Goal: Task Accomplishment & Management: Use online tool/utility

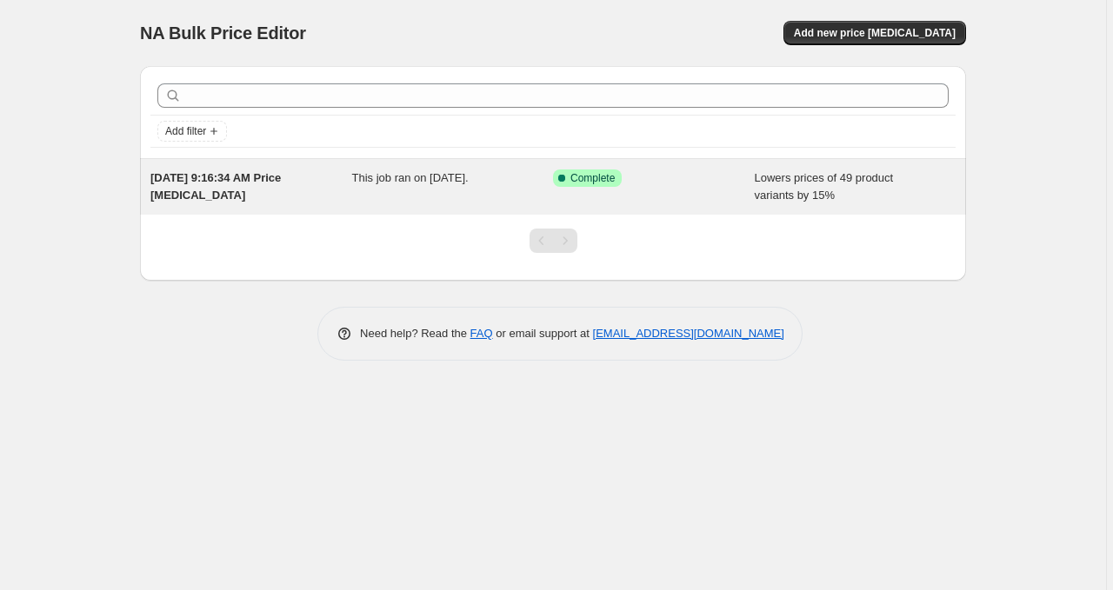
click at [281, 173] on span "[DATE] 9:16:34 AM Price [MEDICAL_DATA]" at bounding box center [215, 186] width 130 height 30
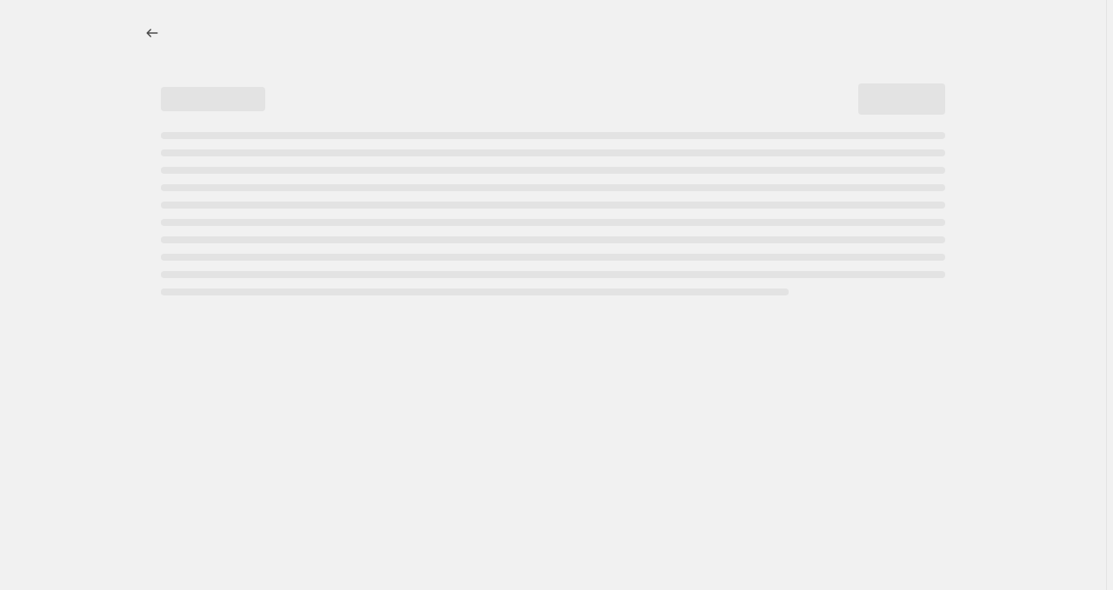
select select "percentage"
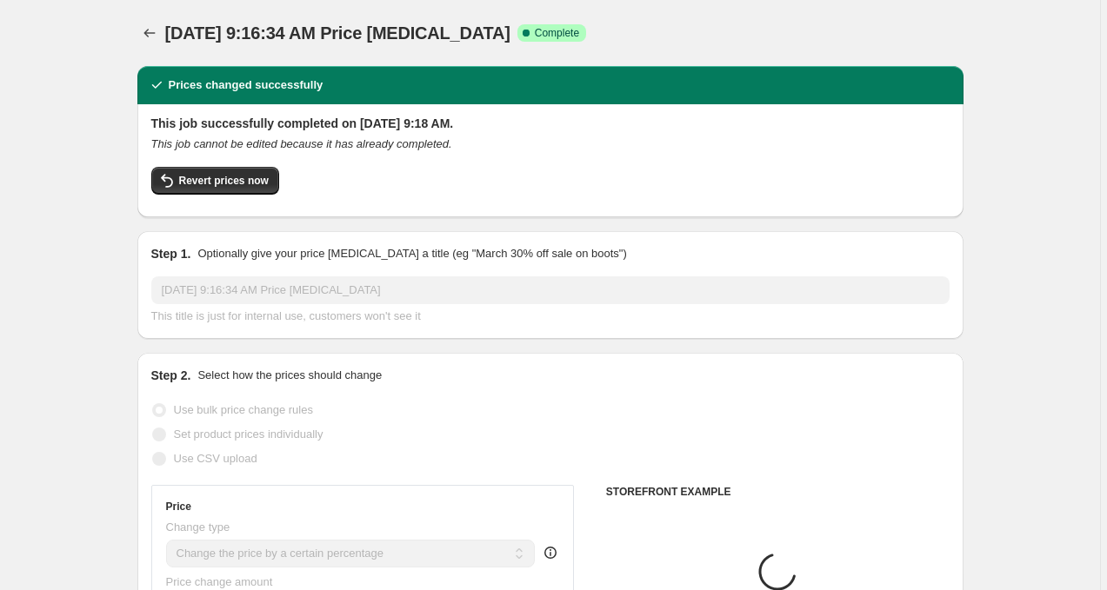
select select "collection"
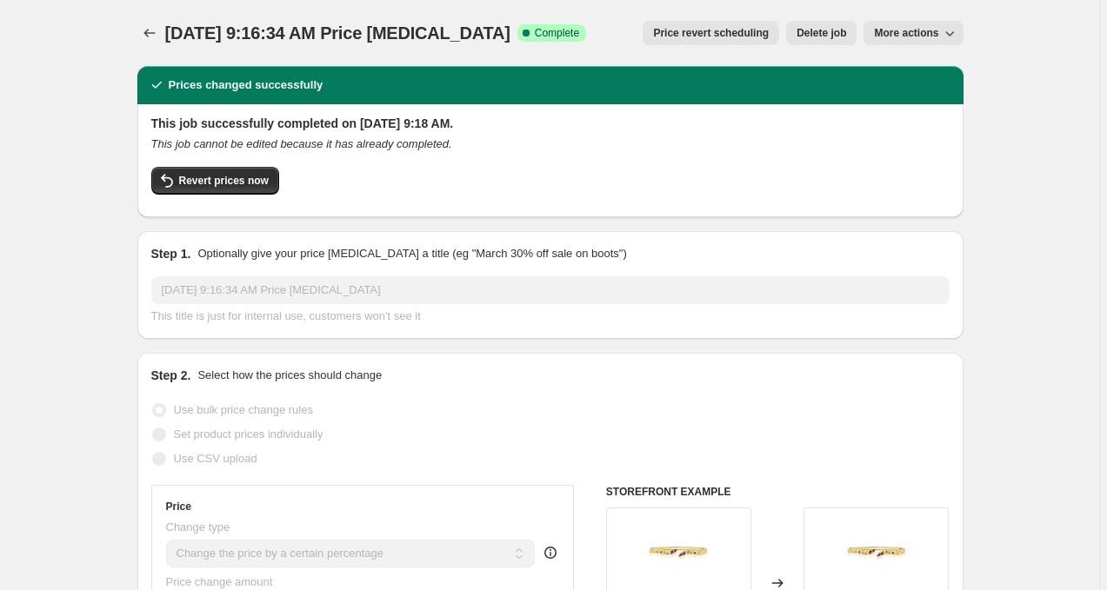
click at [889, 29] on span "More actions" at bounding box center [906, 33] width 64 height 14
click at [752, 174] on div "Revert prices now" at bounding box center [550, 185] width 798 height 37
click at [152, 37] on icon "Price change jobs" at bounding box center [149, 32] width 17 height 17
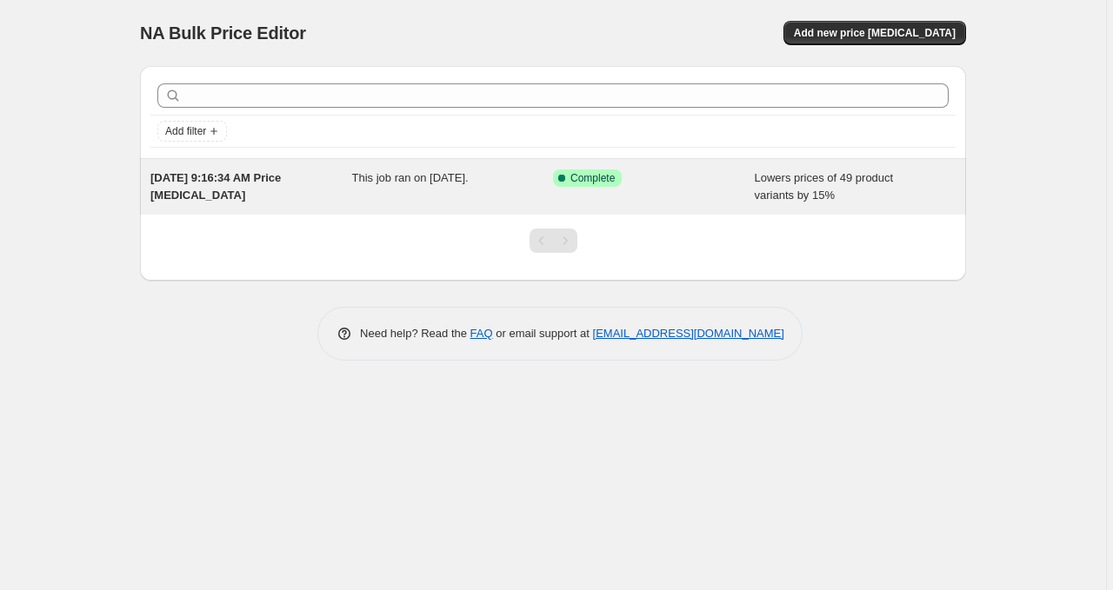
click at [240, 203] on div "[DATE] 9:16:34 AM Price [MEDICAL_DATA]" at bounding box center [251, 187] width 202 height 35
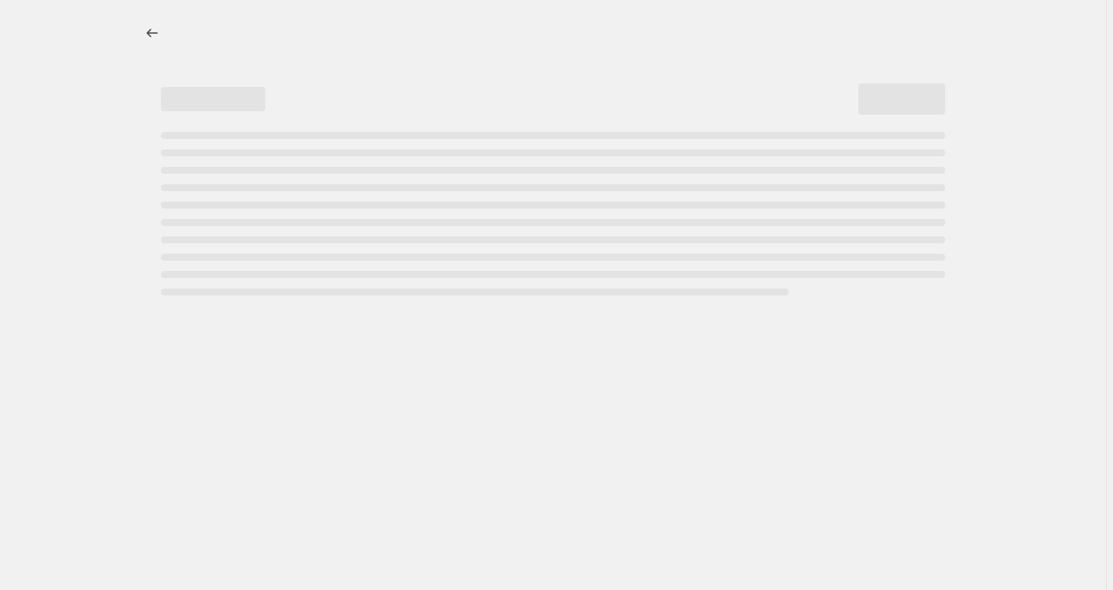
select select "percentage"
select select "collection"
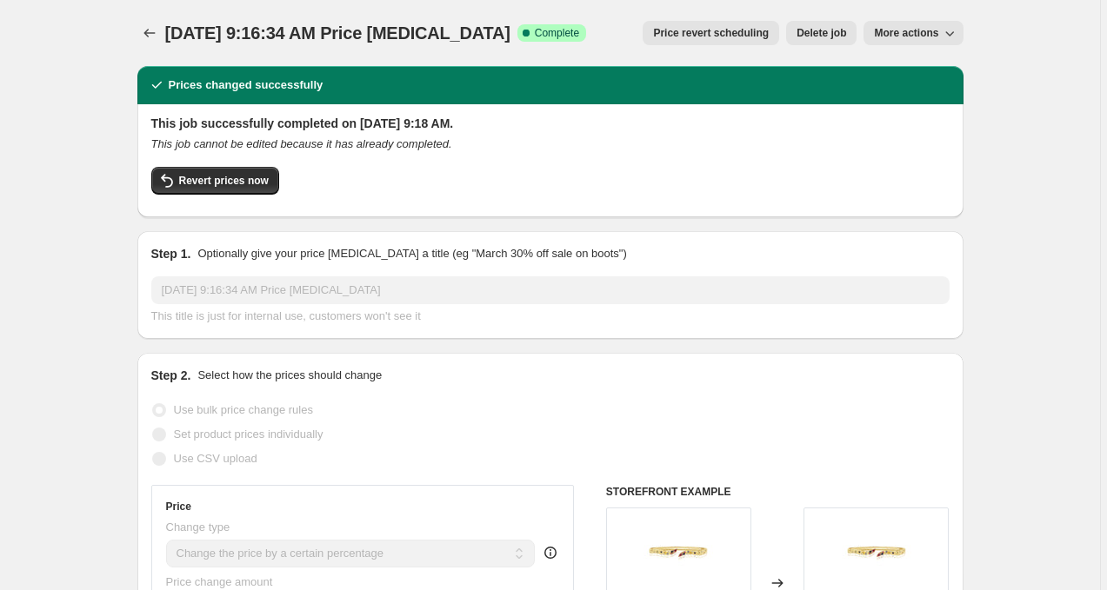
click at [886, 35] on span "More actions" at bounding box center [906, 33] width 64 height 14
click at [889, 61] on span "Copy to new job" at bounding box center [922, 69] width 95 height 17
select select "percentage"
select select "collection"
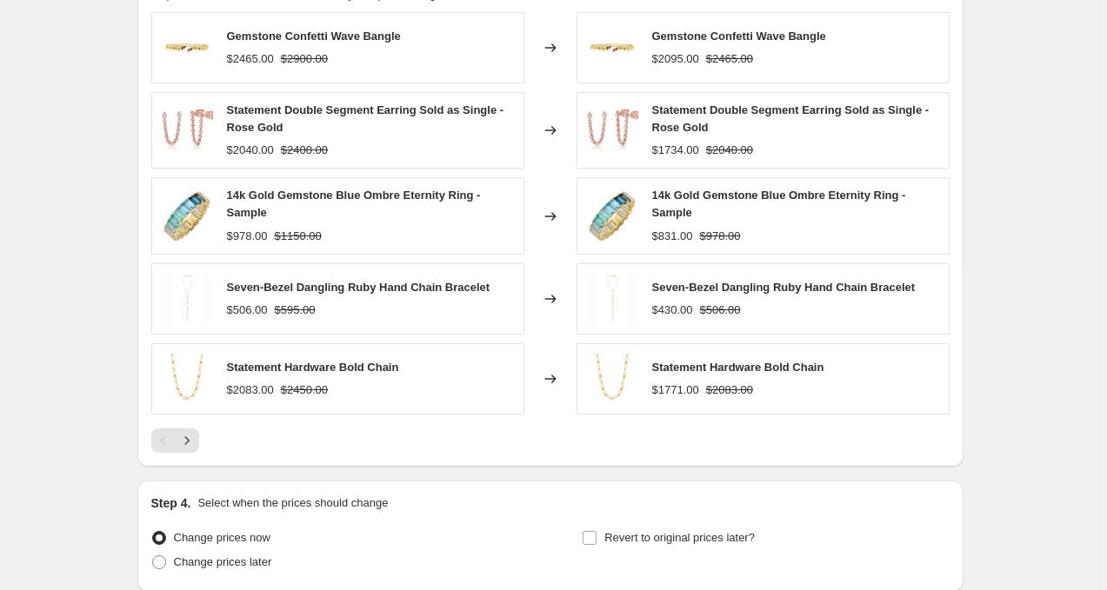
scroll to position [1302, 0]
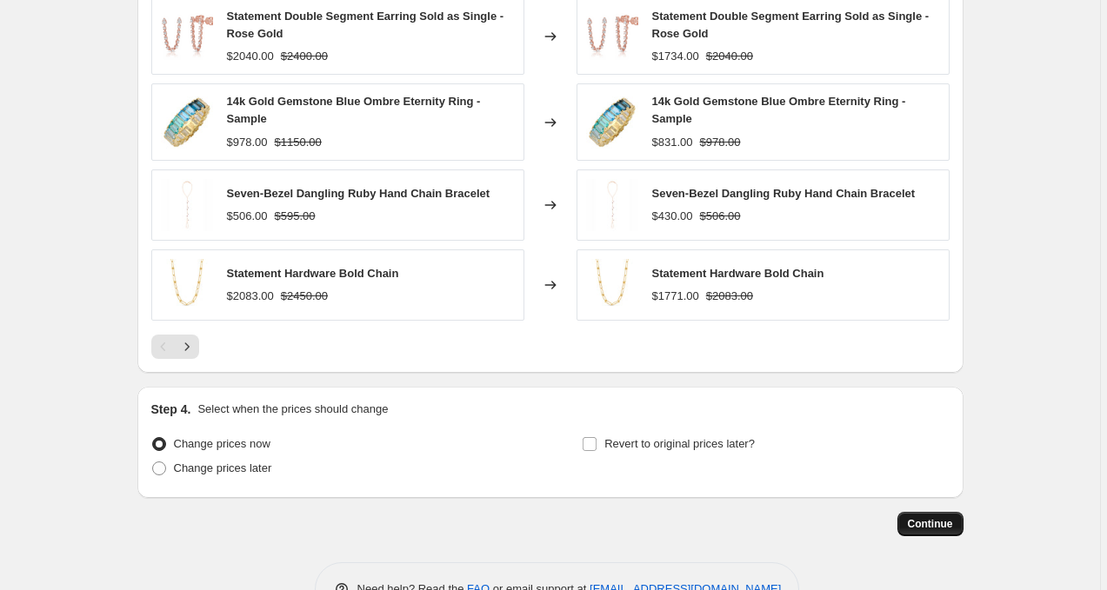
click at [927, 523] on span "Continue" at bounding box center [930, 524] width 45 height 14
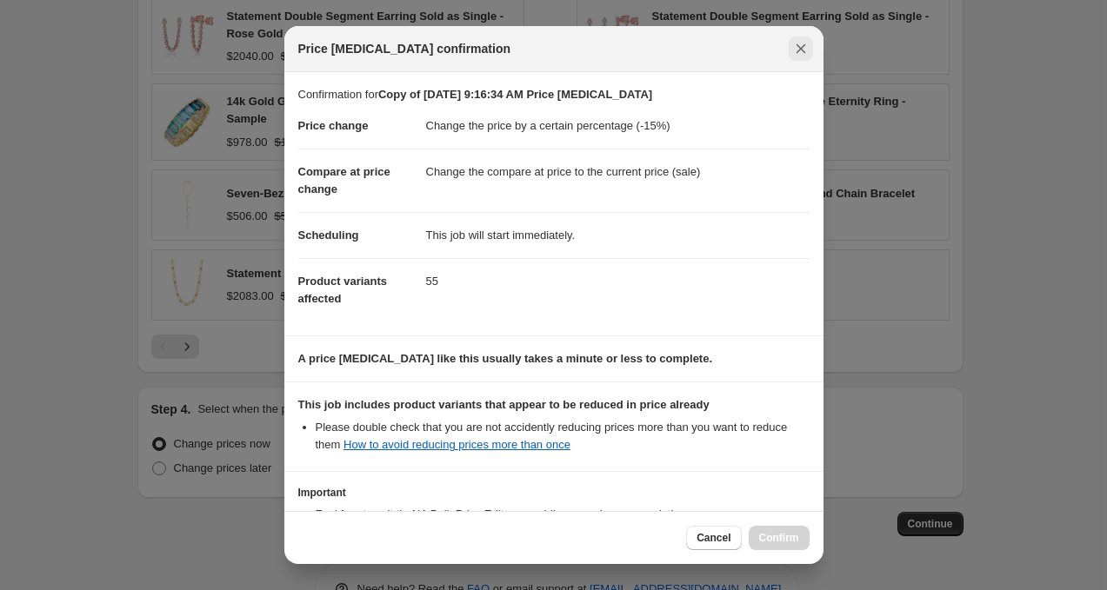
click at [797, 55] on icon "Close" at bounding box center [800, 48] width 17 height 17
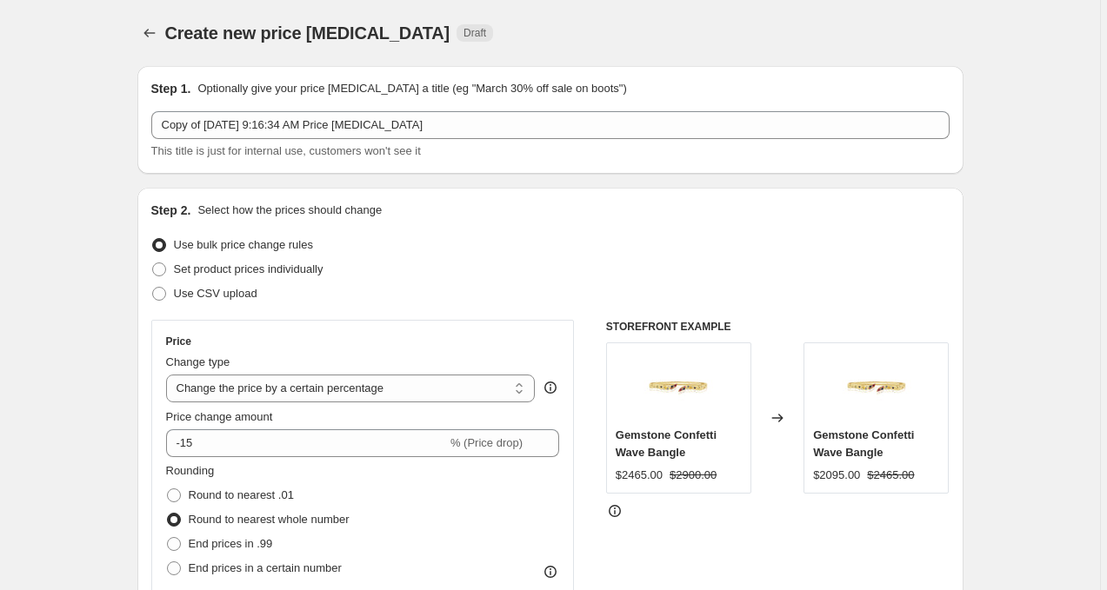
scroll to position [0, 0]
click at [155, 41] on icon "Price change jobs" at bounding box center [149, 32] width 17 height 17
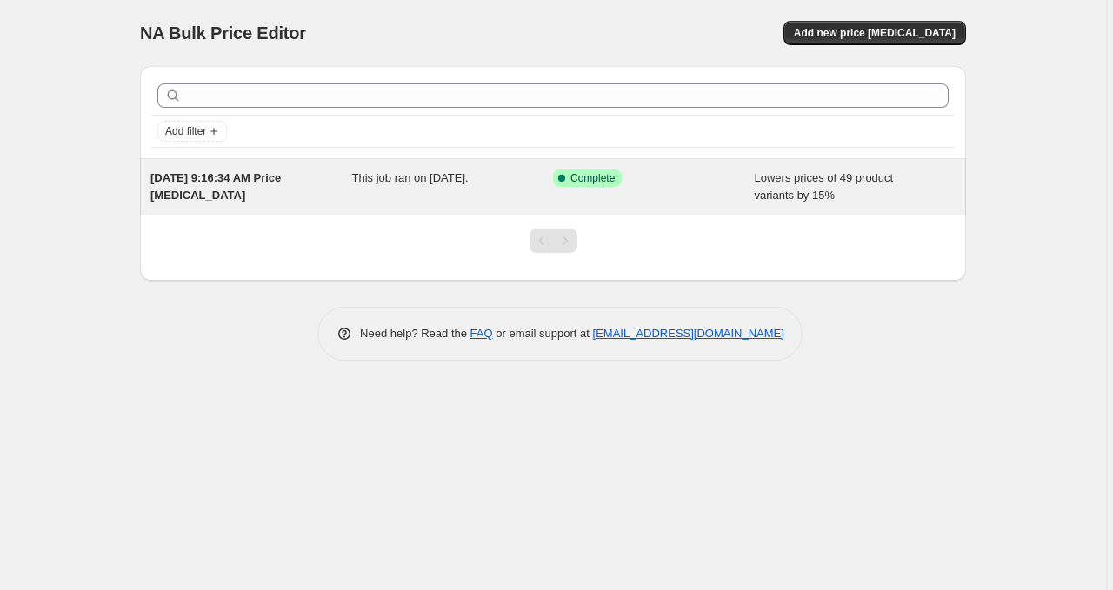
click at [272, 181] on span "[DATE] 9:16:34 AM Price [MEDICAL_DATA]" at bounding box center [215, 186] width 130 height 30
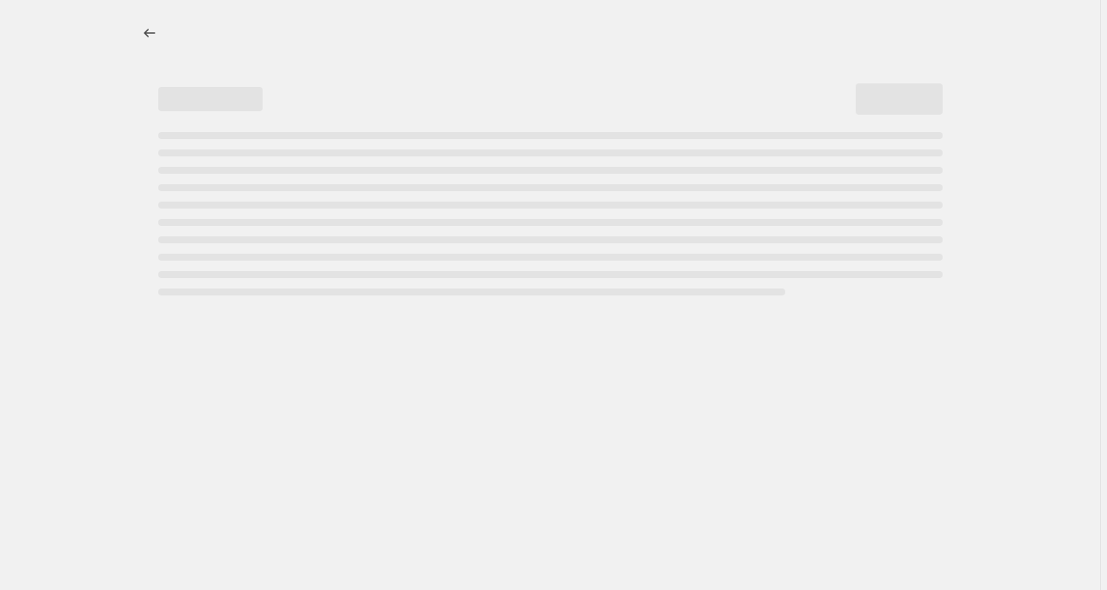
select select "percentage"
select select "collection"
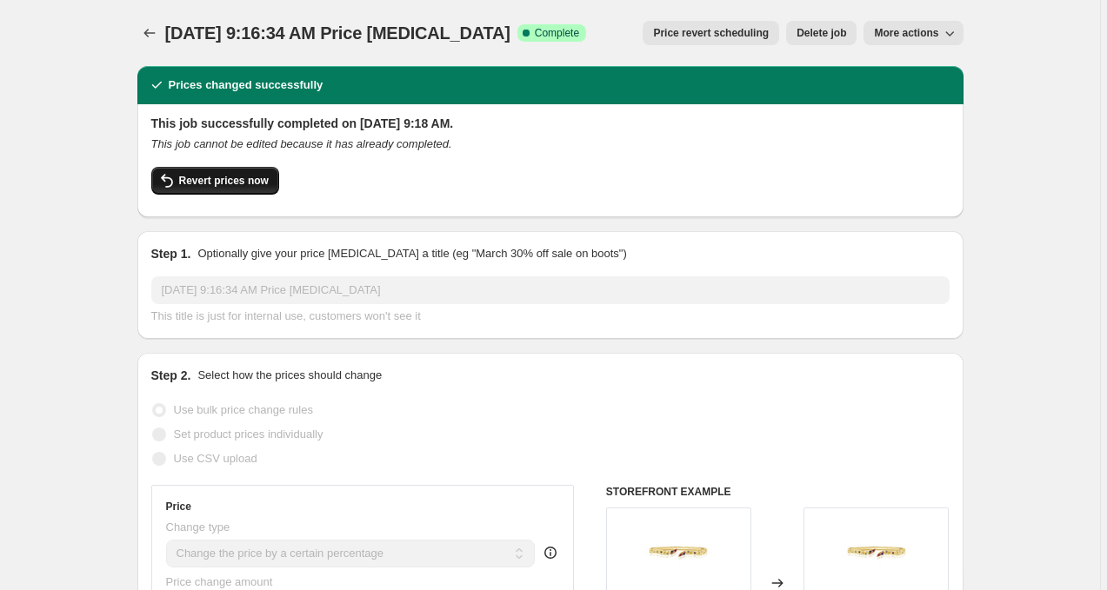
click at [196, 183] on span "Revert prices now" at bounding box center [224, 181] width 90 height 14
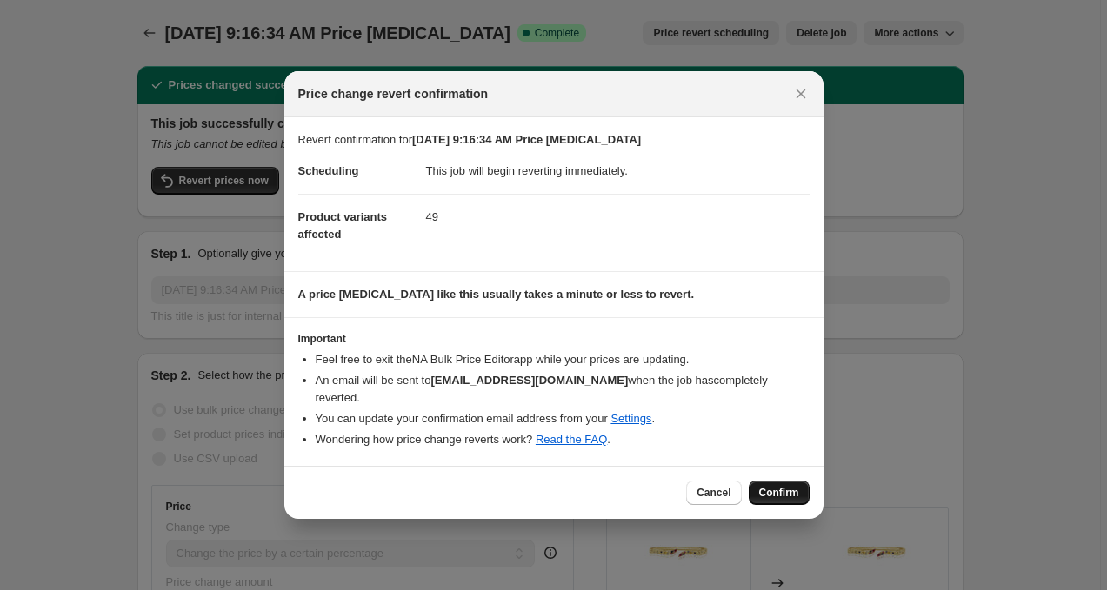
click at [789, 489] on span "Confirm" at bounding box center [779, 493] width 40 height 14
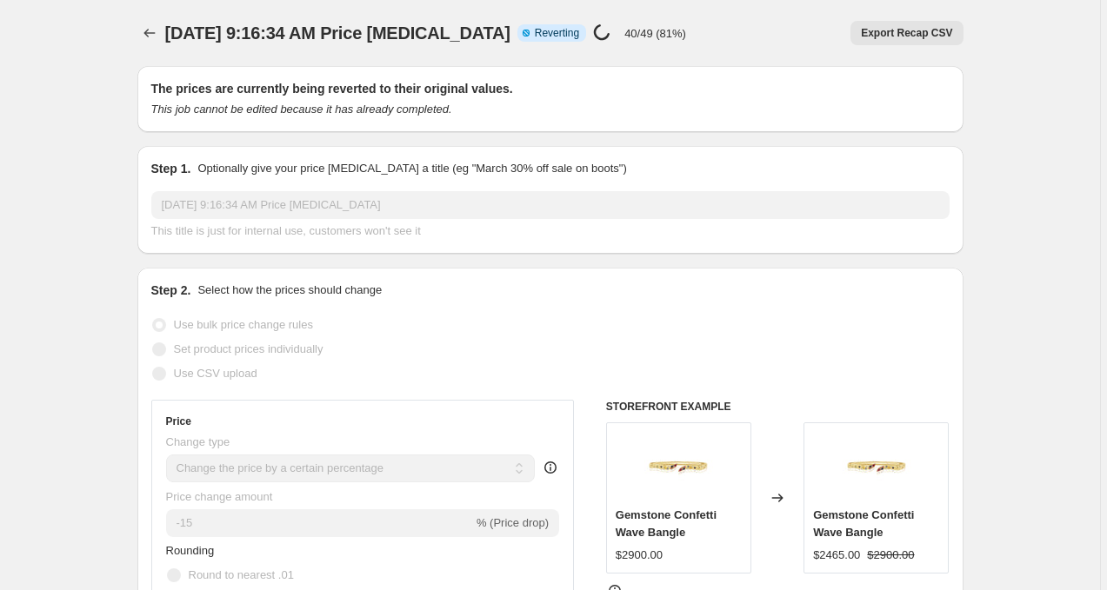
select select "percentage"
select select "collection"
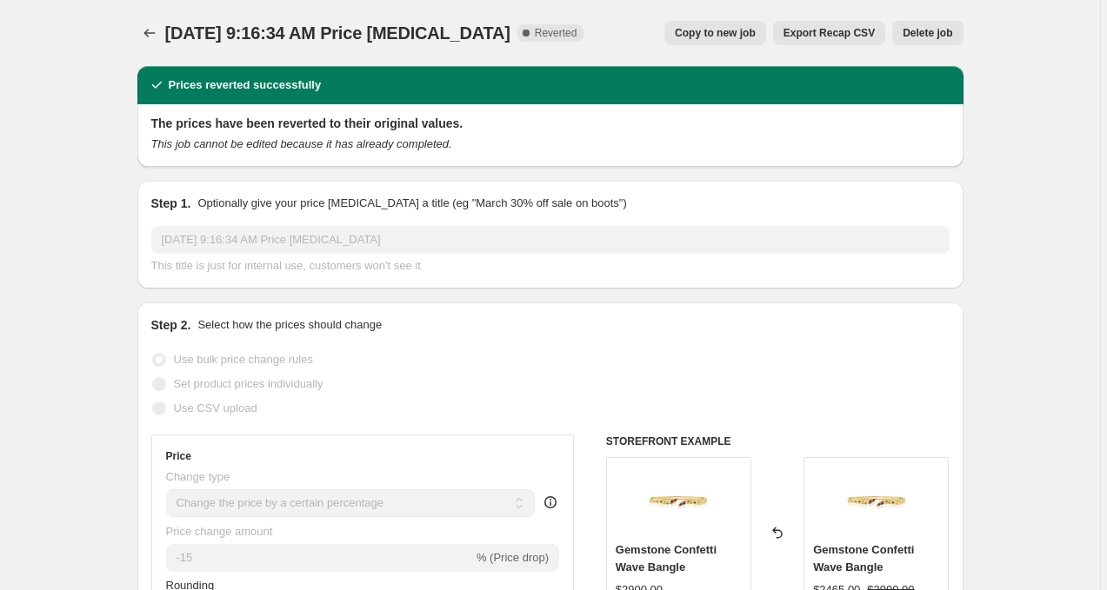
click at [725, 41] on button "Copy to new job" at bounding box center [715, 33] width 102 height 24
select select "percentage"
select select "collection"
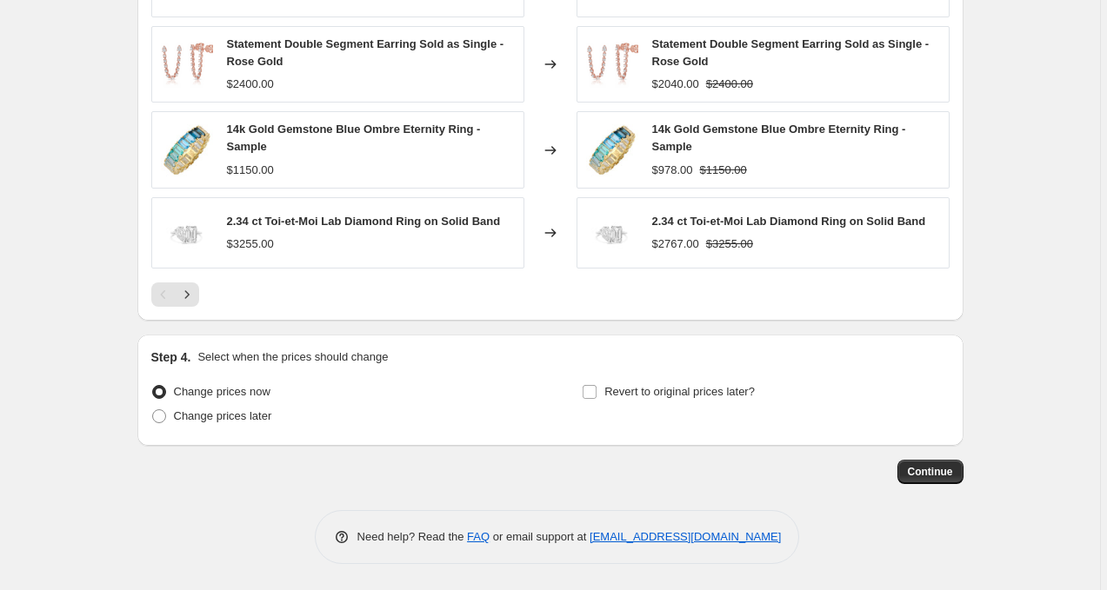
scroll to position [1354, 0]
click at [935, 474] on span "Continue" at bounding box center [930, 472] width 45 height 14
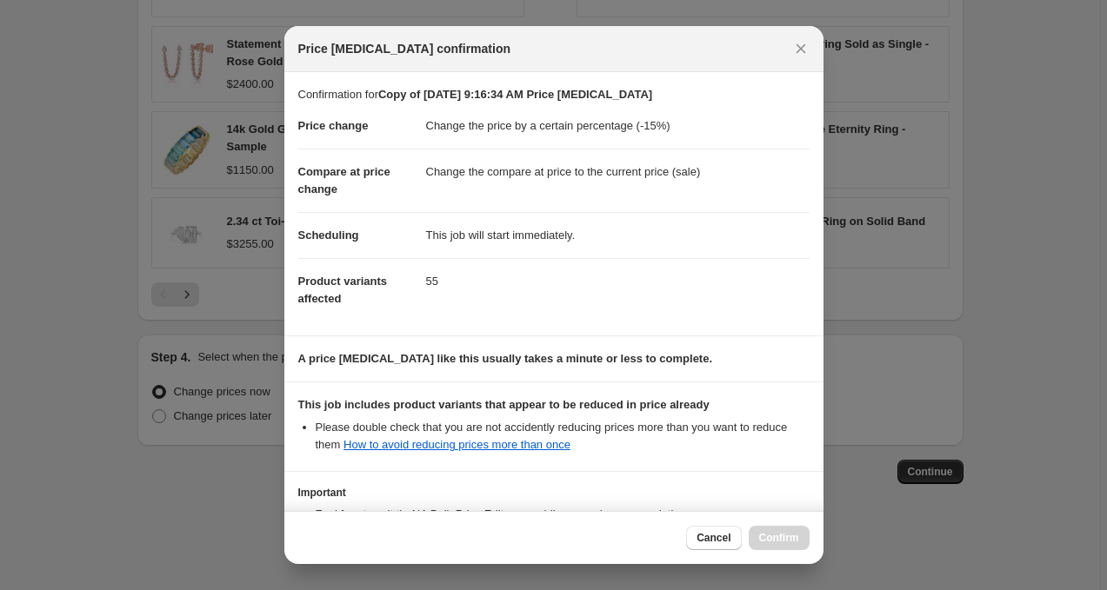
scroll to position [0, 0]
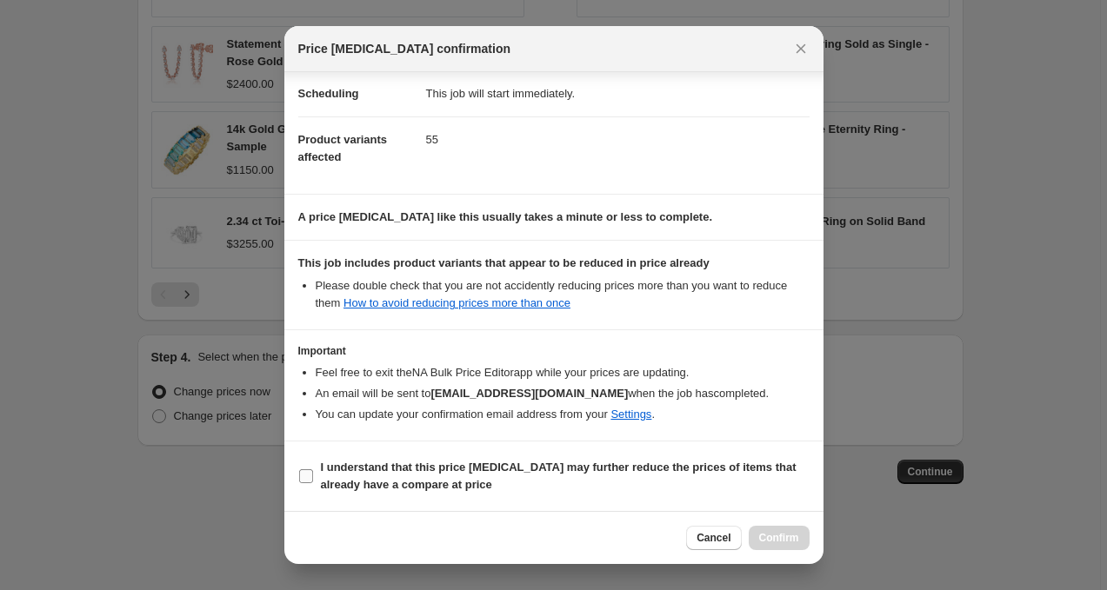
click at [566, 462] on b "I understand that this price [MEDICAL_DATA] may further reduce the prices of it…" at bounding box center [559, 476] width 476 height 30
click at [313, 469] on input "I understand that this price [MEDICAL_DATA] may further reduce the prices of it…" at bounding box center [306, 476] width 14 height 14
checkbox input "true"
click at [767, 549] on button "Confirm" at bounding box center [779, 538] width 61 height 24
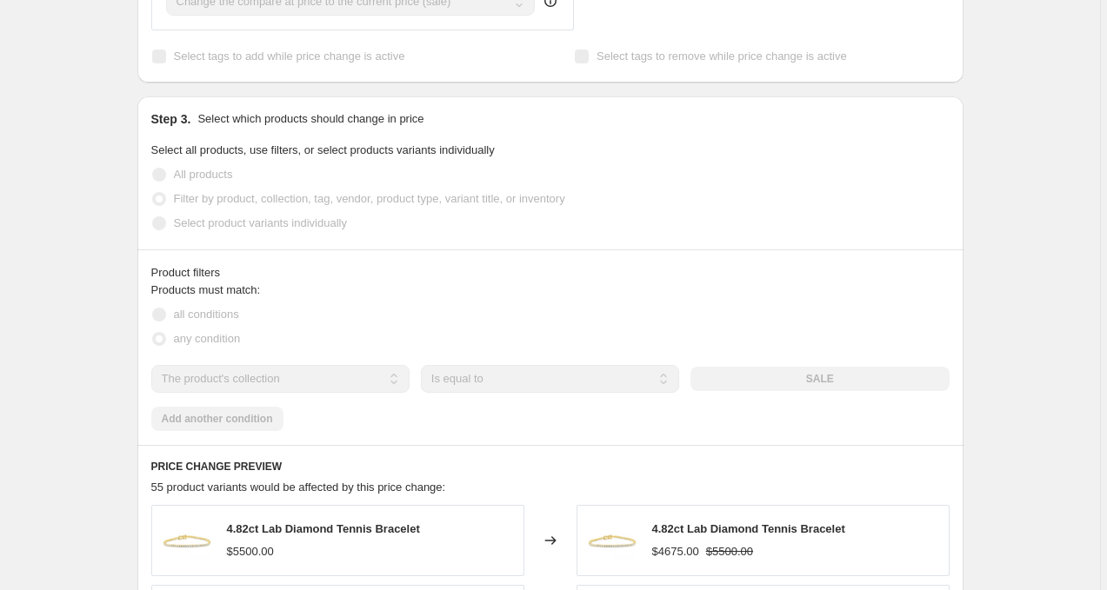
scroll to position [705, 0]
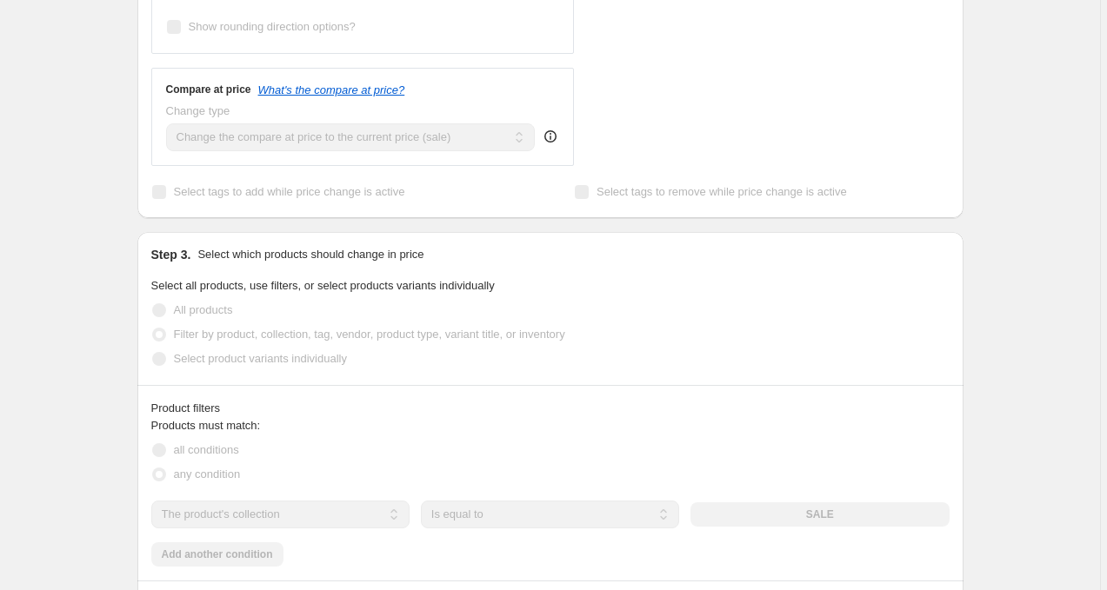
select select "percentage"
select select "collection"
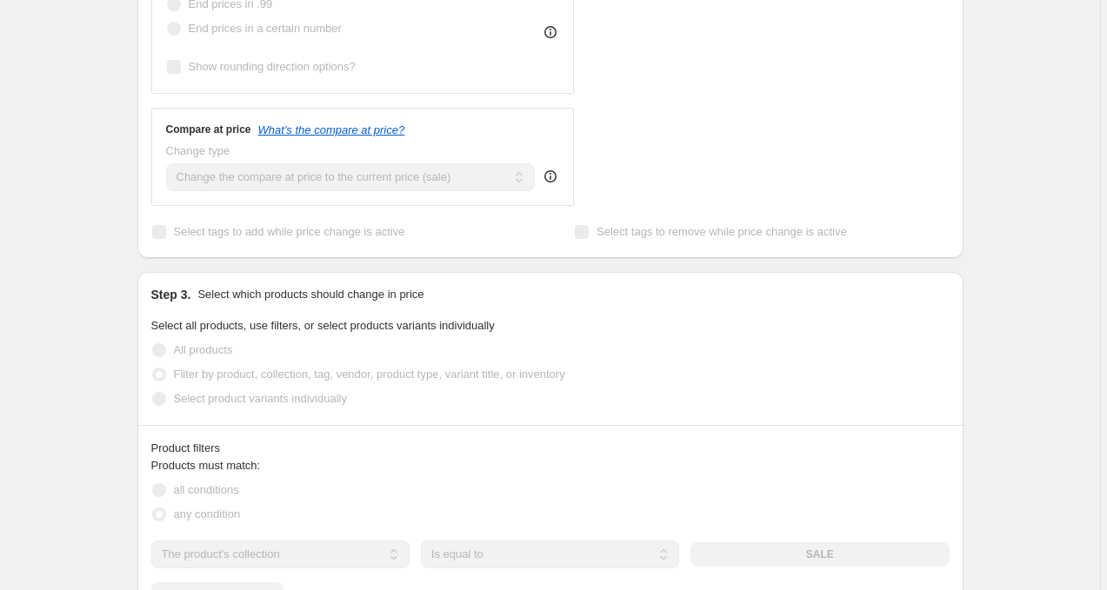
scroll to position [0, 0]
